Goal: Task Accomplishment & Management: Manage account settings

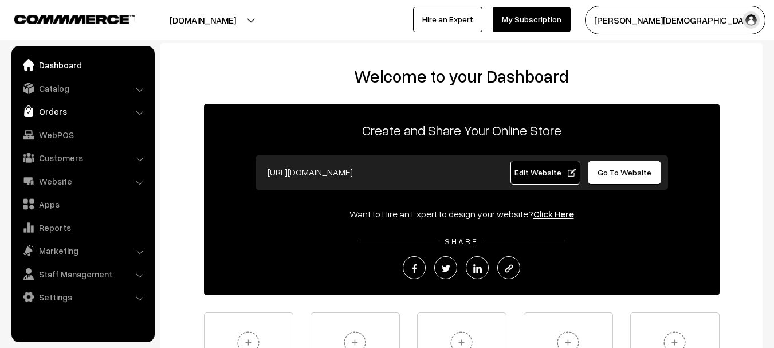
drag, startPoint x: 0, startPoint y: 0, endPoint x: 65, endPoint y: 101, distance: 120.3
click at [65, 101] on link "Orders" at bounding box center [82, 111] width 136 height 21
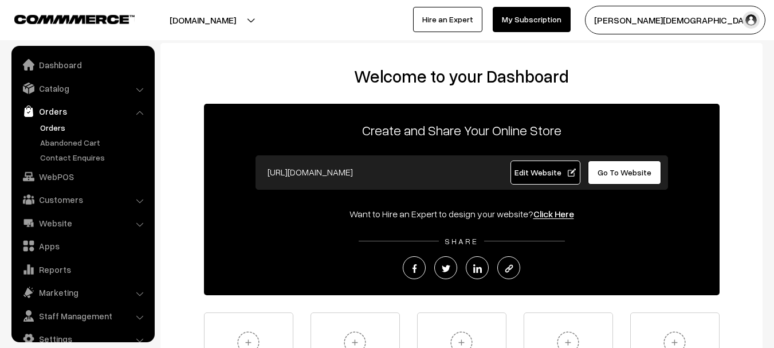
click at [59, 127] on link "Orders" at bounding box center [93, 127] width 113 height 12
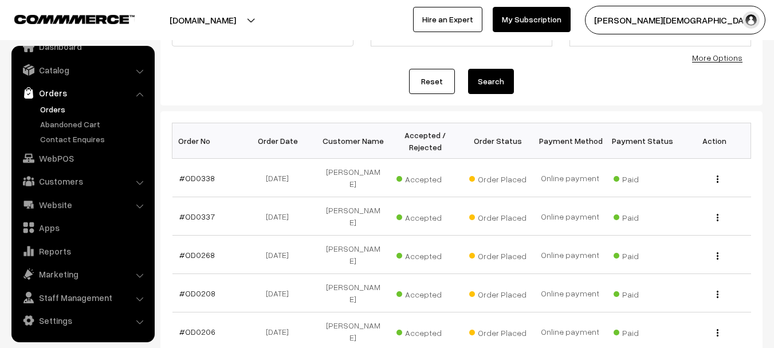
scroll to position [57, 0]
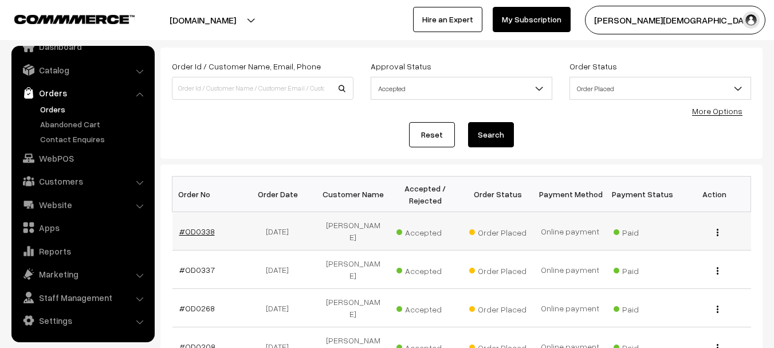
click at [185, 232] on link "#OD0338" at bounding box center [197, 231] width 36 height 10
click at [191, 265] on link "#OD0337" at bounding box center [197, 270] width 36 height 10
click at [197, 300] on td "#OD0268" at bounding box center [209, 308] width 72 height 38
click at [198, 303] on link "#OD0268" at bounding box center [197, 308] width 36 height 10
click at [193, 342] on link "#OD0208" at bounding box center [197, 347] width 36 height 10
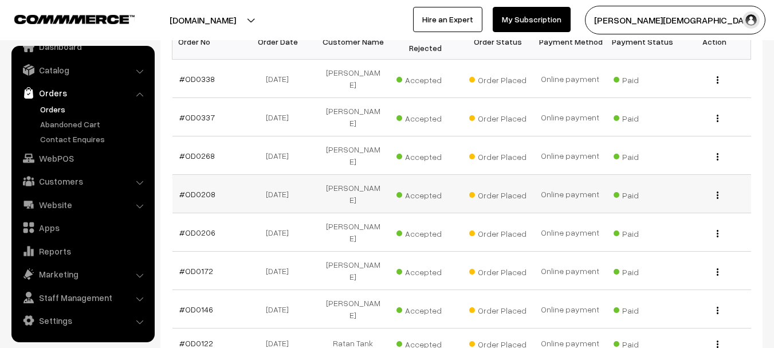
scroll to position [229, 0]
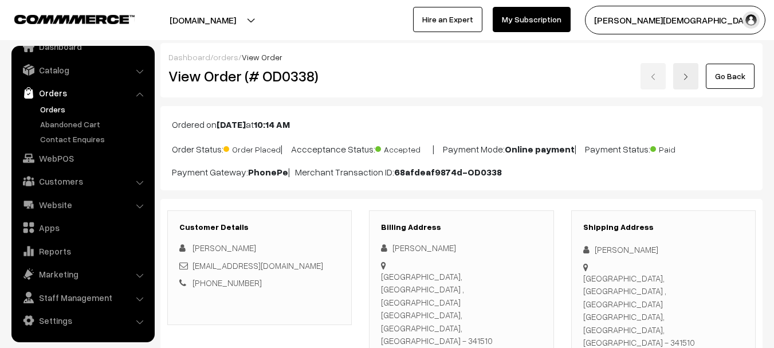
click at [271, 74] on h2 "View Order (# OD0338)" at bounding box center [260, 76] width 184 height 18
copy h2 "OD0338"
drag, startPoint x: 662, startPoint y: 325, endPoint x: 608, endPoint y: 322, distance: 53.9
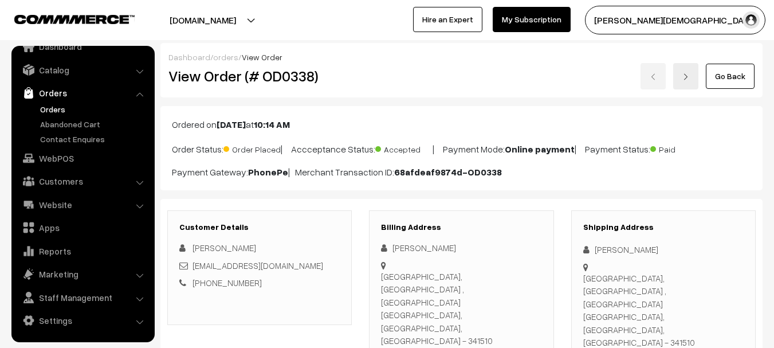
copy div "8824528669"
click at [599, 242] on div "Shipping Address Shiv Khadav Khadav Govt College Merta city, Govt college ,mert…" at bounding box center [663, 294] width 185 height 168
copy div "Shiv Khadav Khadav"
drag, startPoint x: 599, startPoint y: 242, endPoint x: 656, endPoint y: 251, distance: 57.4
click at [656, 251] on div "Shipping Address Shiv Khadav Khadav Govt College Merta city, Govt college ,mert…" at bounding box center [663, 294] width 185 height 168
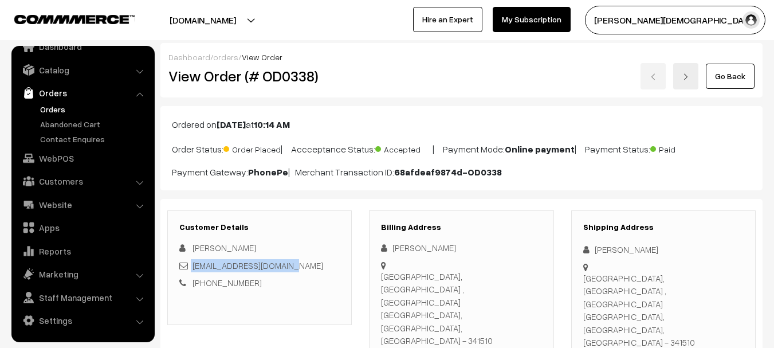
copy div "inaniyabharat@gmail.com"
drag, startPoint x: 295, startPoint y: 267, endPoint x: 191, endPoint y: 269, distance: 103.8
click at [191, 269] on div "inaniyabharat@gmail.com" at bounding box center [259, 265] width 160 height 13
click at [612, 274] on div "Govt College Merta city, Govt college ,merta city Merta city, Rajasthan, India …" at bounding box center [663, 310] width 160 height 77
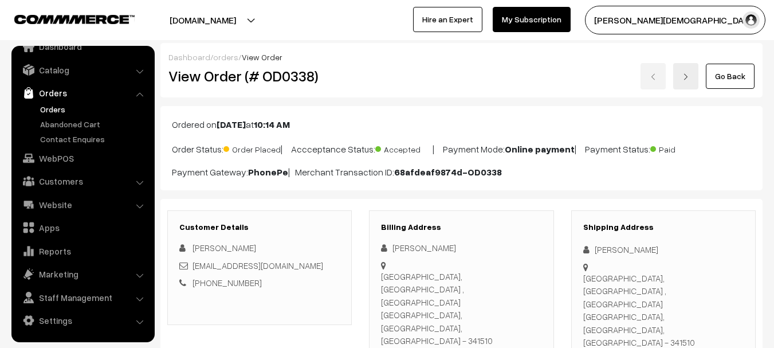
click at [612, 274] on div "Govt College Merta city, Govt college ,merta city Merta city, Rajasthan, India …" at bounding box center [663, 310] width 160 height 77
copy div "Govt College Merta city, Govt college ,merta city"
click at [581, 302] on div "Shipping Address Shiv Khadav Khadav Govt College Merta city, Govt college ,mert…" at bounding box center [663, 294] width 185 height 168
click at [581, 306] on div "Shipping Address Shiv Khadav Khadav Govt College Merta city, Govt college ,mert…" at bounding box center [663, 294] width 185 height 168
click at [587, 304] on div "Govt College Merta city, Govt college ,merta city Merta city, Rajasthan, India …" at bounding box center [663, 310] width 160 height 77
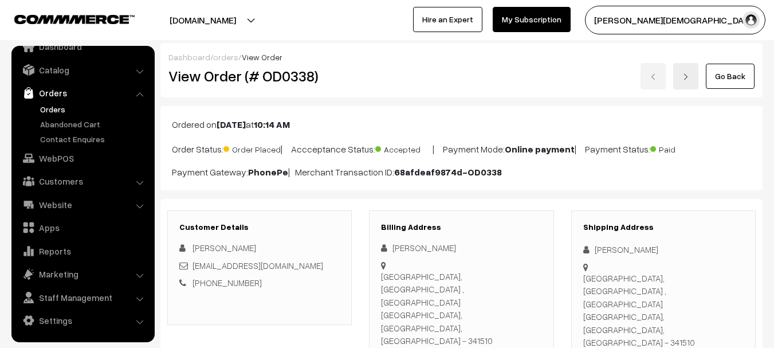
copy div "Merta city"
drag, startPoint x: 587, startPoint y: 304, endPoint x: 610, endPoint y: 307, distance: 23.7
click at [611, 307] on div "Govt College Merta city, Govt college ,merta city Merta city, Rajasthan, India …" at bounding box center [663, 310] width 160 height 77
click at [689, 311] on div "Shipping Address Shiv Khadav Khadav Govt College Merta city, Govt college ,mert…" at bounding box center [663, 294] width 185 height 168
click at [688, 309] on div "Govt College Merta city, Govt college ,merta city Merta city, Rajasthan, India …" at bounding box center [663, 310] width 160 height 77
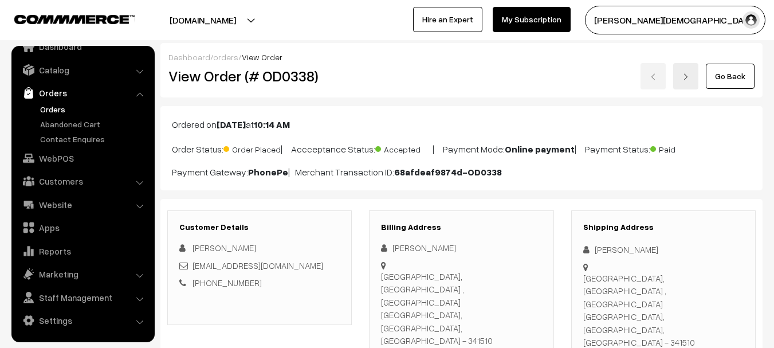
click at [692, 305] on div "Govt College Merta city, Govt college ,merta city Merta city, Rajasthan, India …" at bounding box center [663, 310] width 160 height 77
copy div "341510"
click at [284, 67] on h2 "View Order (# OD0338)" at bounding box center [260, 76] width 184 height 18
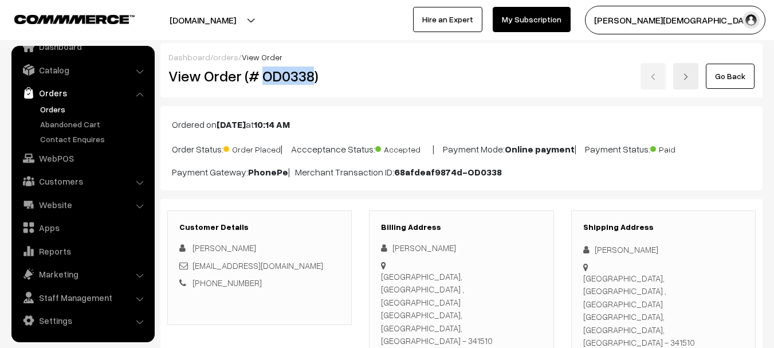
copy h2 "OD0338"
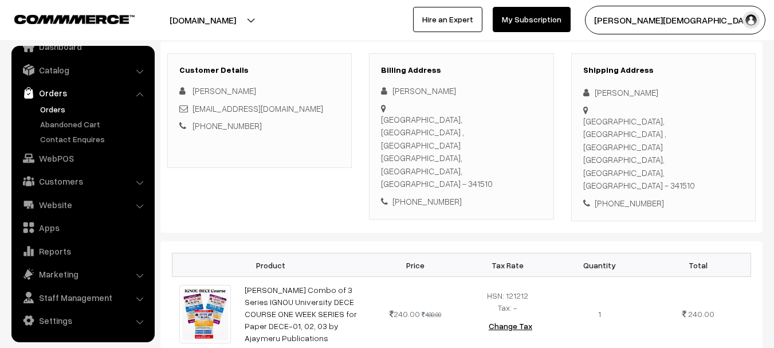
scroll to position [172, 0]
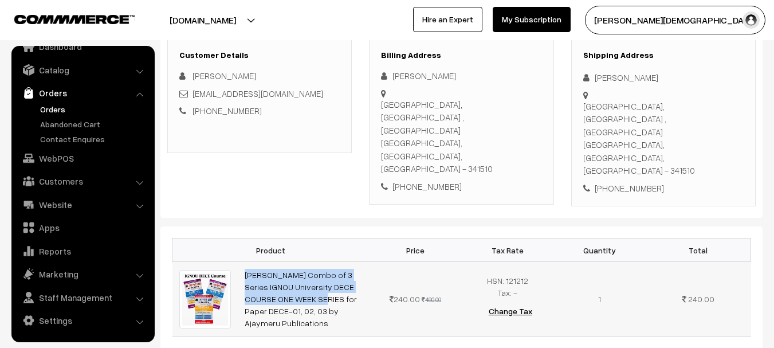
drag, startPoint x: 234, startPoint y: 236, endPoint x: 364, endPoint y: 250, distance: 131.5
click at [364, 262] on tr "Ajad Combo of 3 Series IGNOU University DECE COURSE ONE WEEK SERIES for Paper D…" at bounding box center [462, 299] width 579 height 75
copy tr "Ajad Combo of 3 Series IGNOU University DECE COURSE ONE"
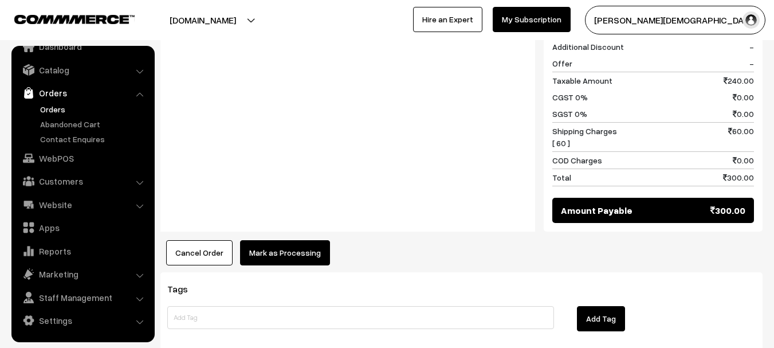
scroll to position [573, 0]
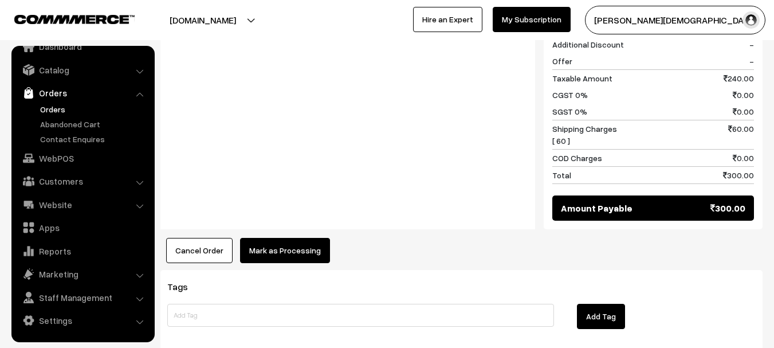
click at [273, 238] on button "Mark as Processing" at bounding box center [285, 250] width 90 height 25
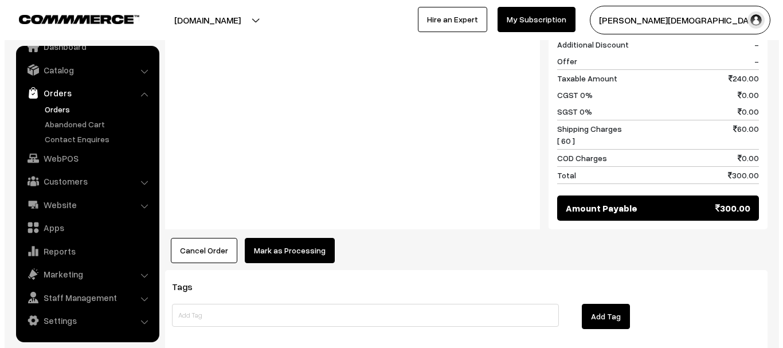
scroll to position [574, 0]
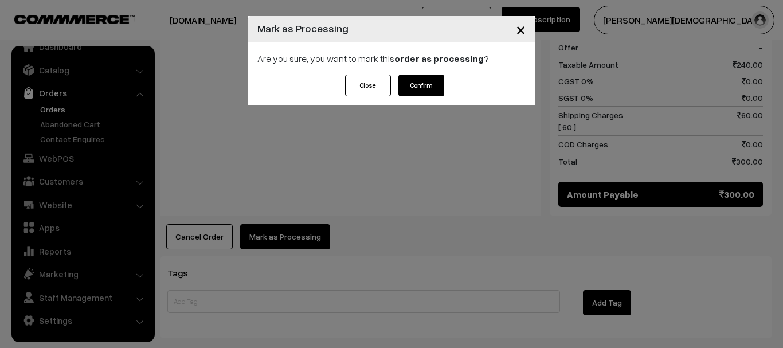
click at [445, 61] on strong "order as processing" at bounding box center [438, 58] width 89 height 11
click at [433, 84] on button "Confirm" at bounding box center [421, 86] width 46 height 22
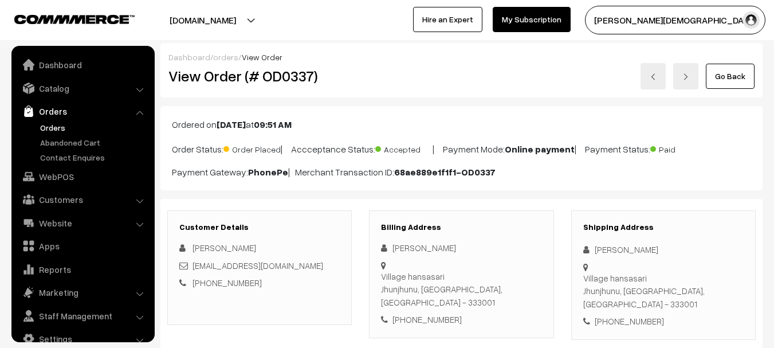
scroll to position [18, 0]
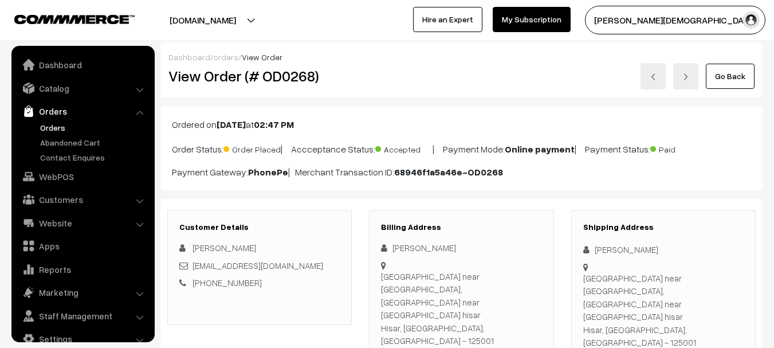
scroll to position [18, 0]
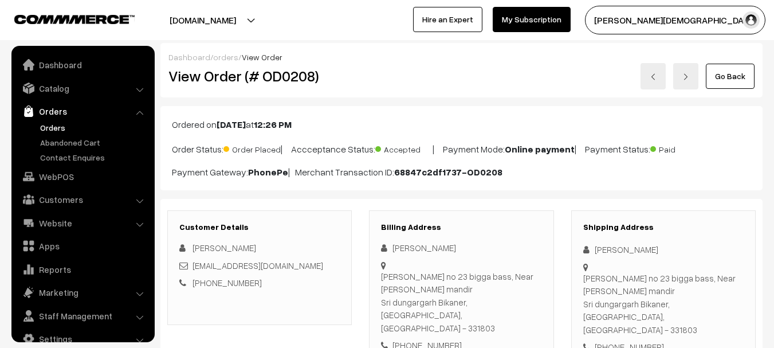
scroll to position [18, 0]
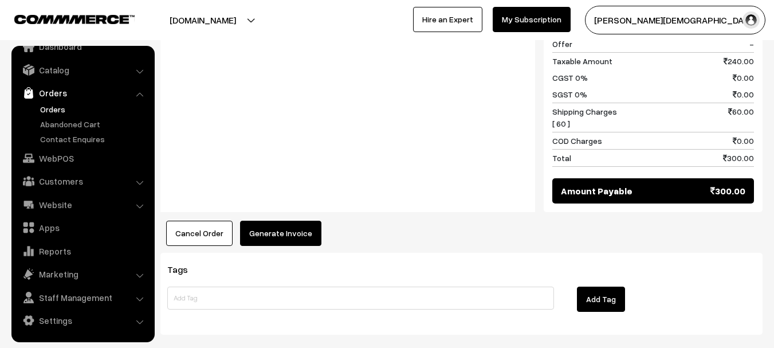
scroll to position [612, 0]
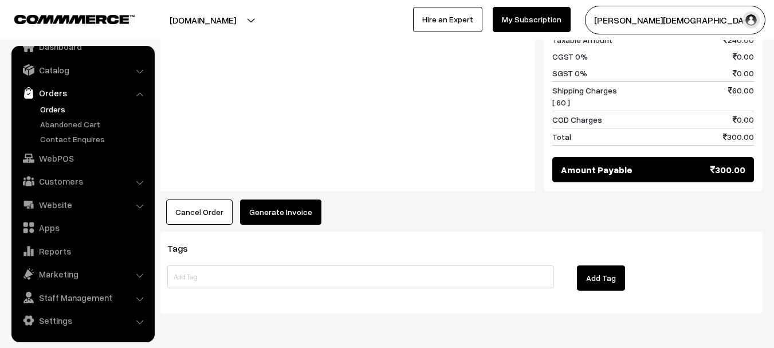
click at [295, 199] on button "Generate Invoice" at bounding box center [280, 211] width 81 height 25
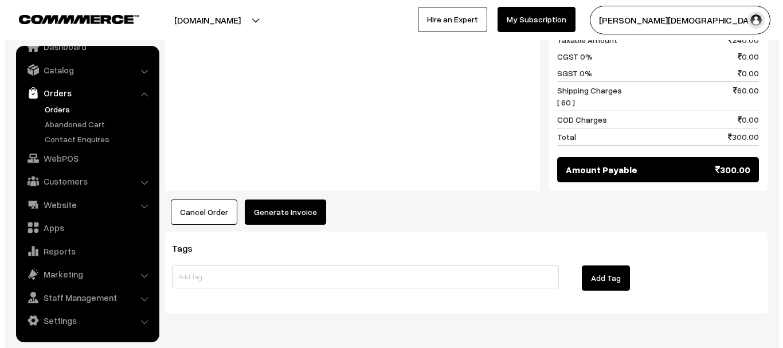
scroll to position [613, 0]
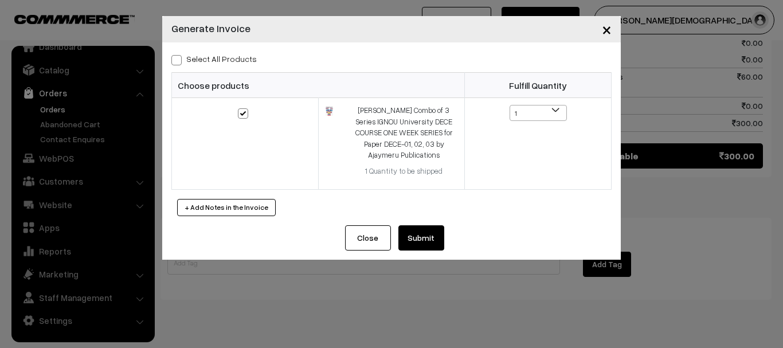
click at [433, 225] on button "Submit" at bounding box center [421, 237] width 46 height 25
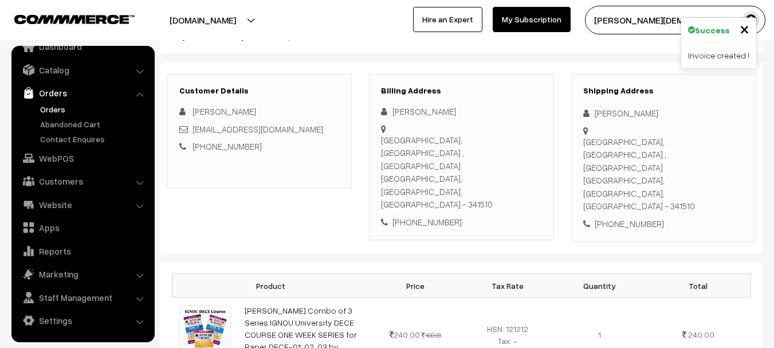
scroll to position [38, 0]
